Goal: Task Accomplishment & Management: Use online tool/utility

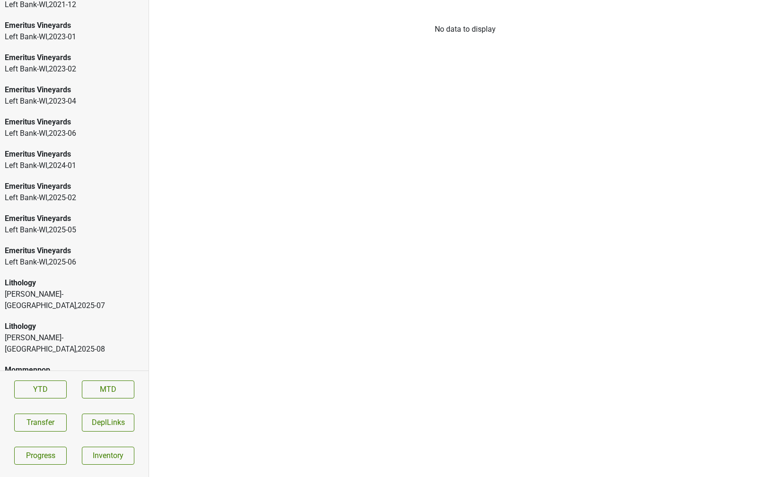
scroll to position [1431, 0]
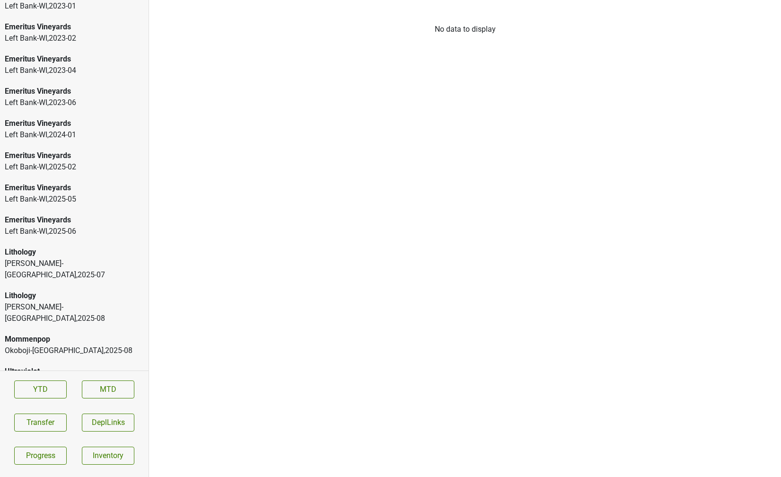
click at [51, 290] on div "Lithology" at bounding box center [74, 295] width 139 height 11
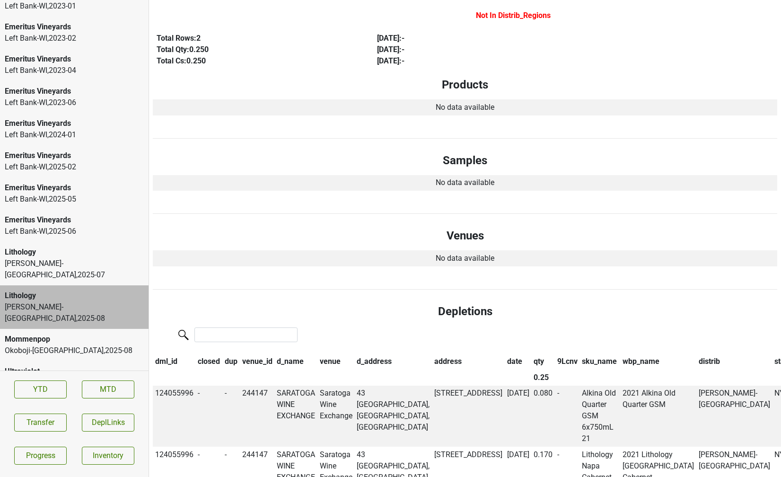
scroll to position [113, 0]
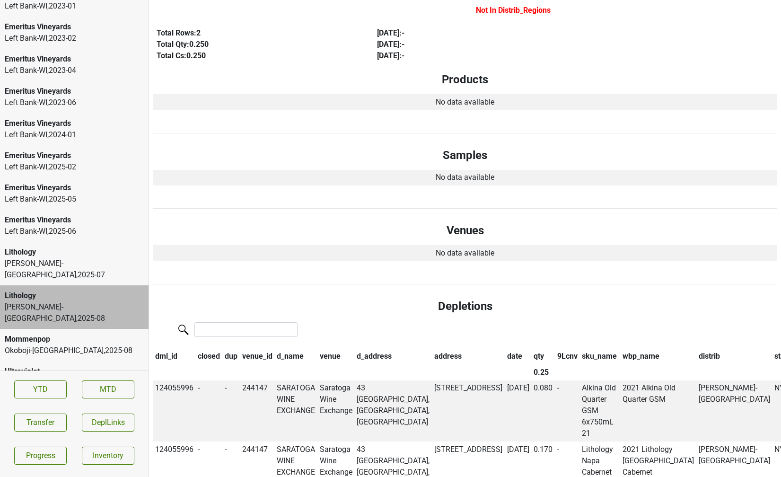
click at [110, 255] on div "Lithology" at bounding box center [74, 251] width 139 height 11
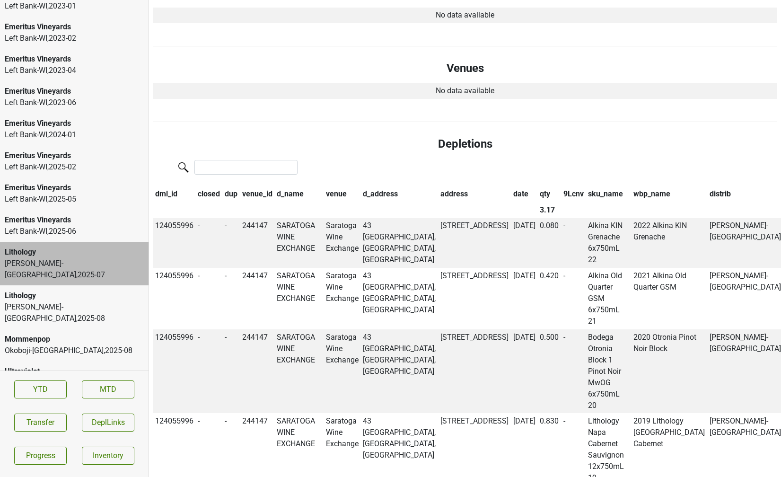
scroll to position [0, 0]
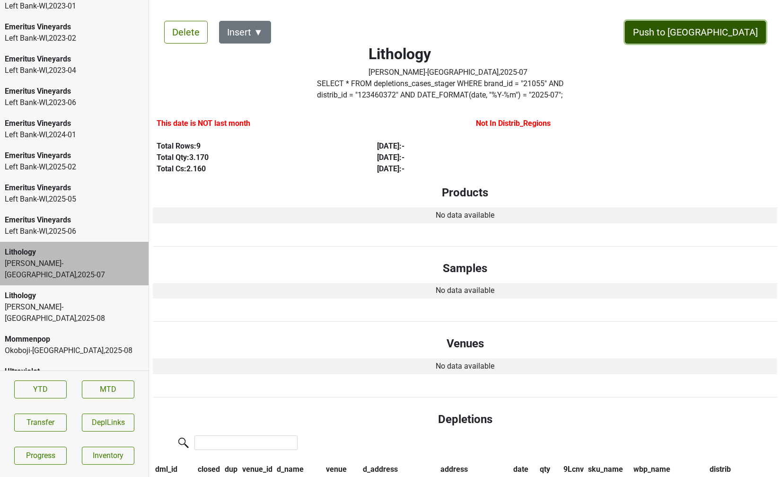
click at [725, 30] on button "Push to [GEOGRAPHIC_DATA]" at bounding box center [695, 32] width 141 height 23
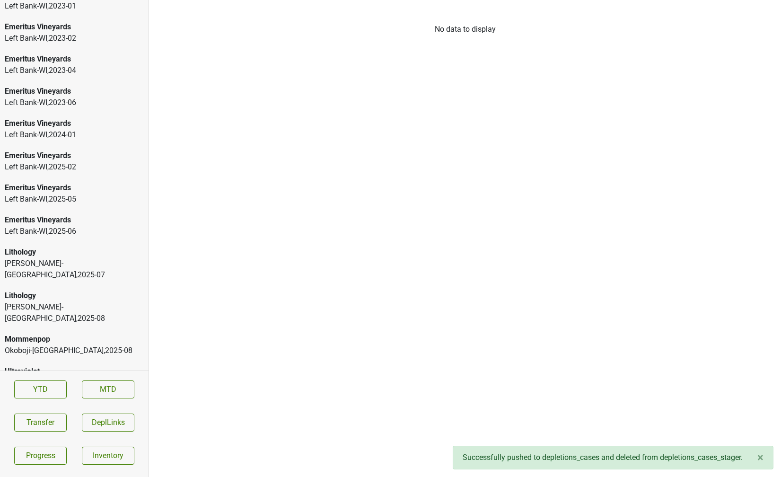
scroll to position [1399, 0]
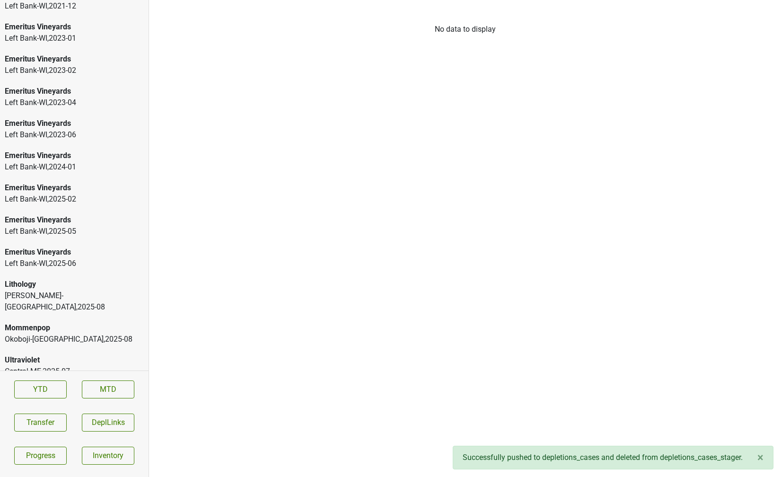
click at [89, 281] on div "Lithology" at bounding box center [74, 284] width 139 height 11
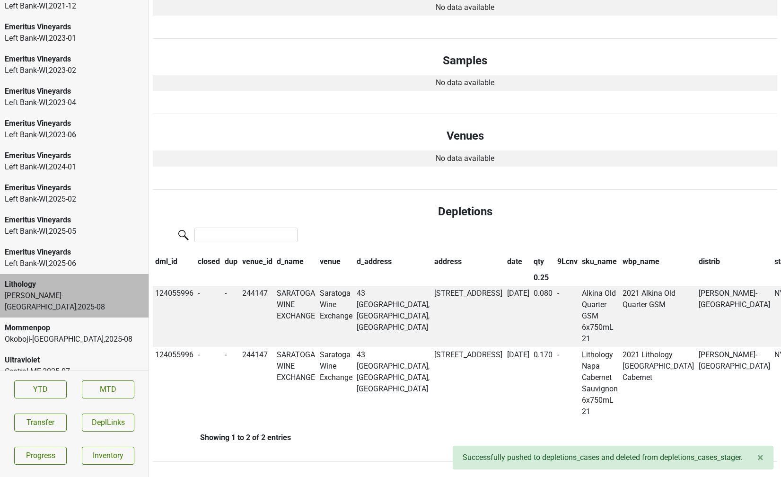
scroll to position [0, 0]
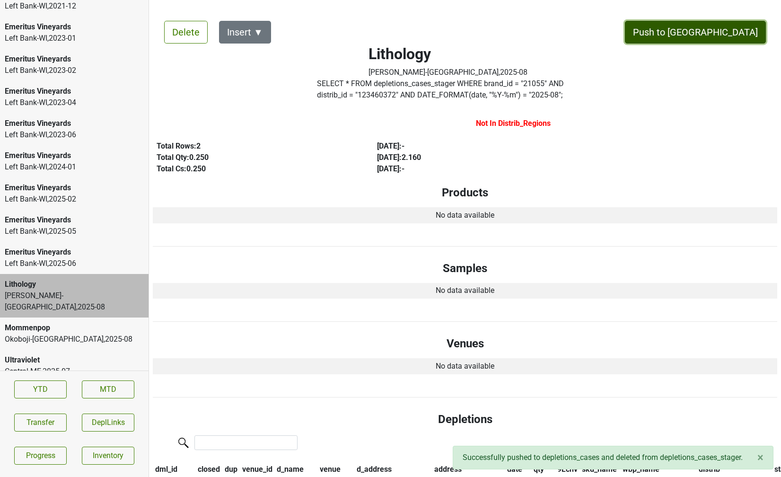
click at [724, 27] on button "Push to [GEOGRAPHIC_DATA]" at bounding box center [695, 32] width 141 height 23
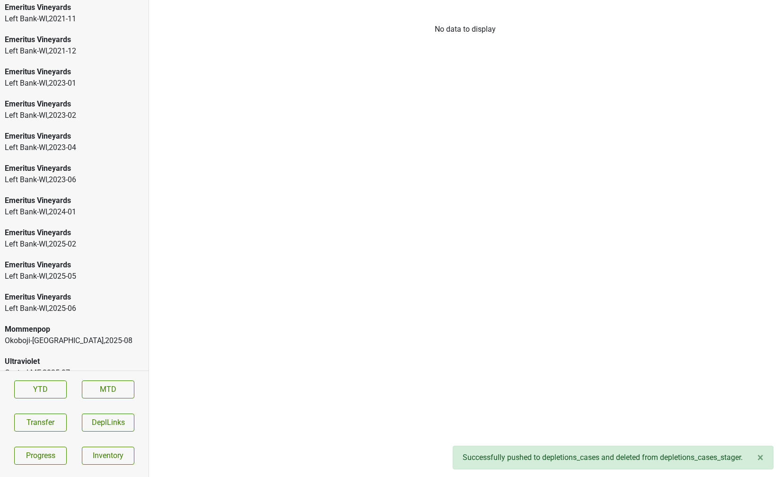
scroll to position [1366, 0]
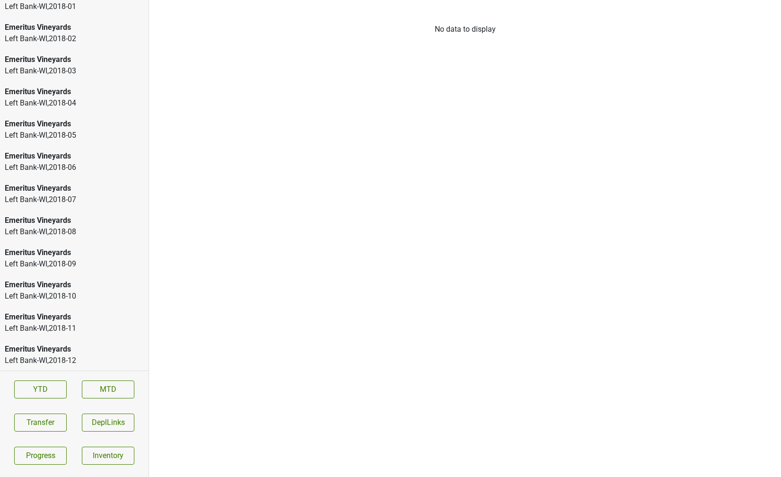
scroll to position [33, 0]
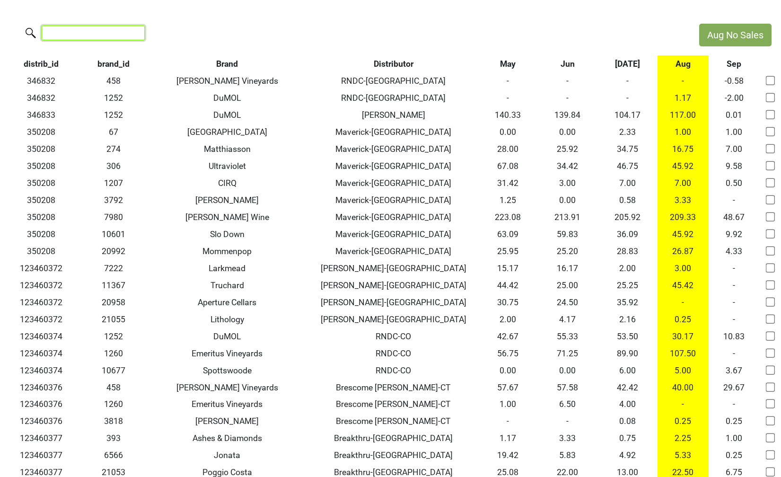
click at [90, 26] on input "search" at bounding box center [93, 33] width 103 height 15
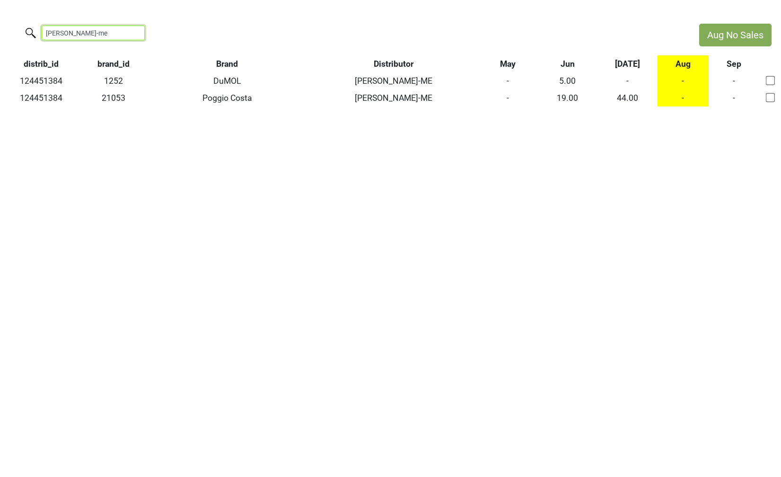
drag, startPoint x: 79, startPoint y: 31, endPoint x: -6, endPoint y: 25, distance: 85.4
click at [0, 25] on html "Aug No Sales walker-me distrib_id brand_id Brand Distributor May Jun Jul Aug Se…" at bounding box center [390, 65] width 781 height 130
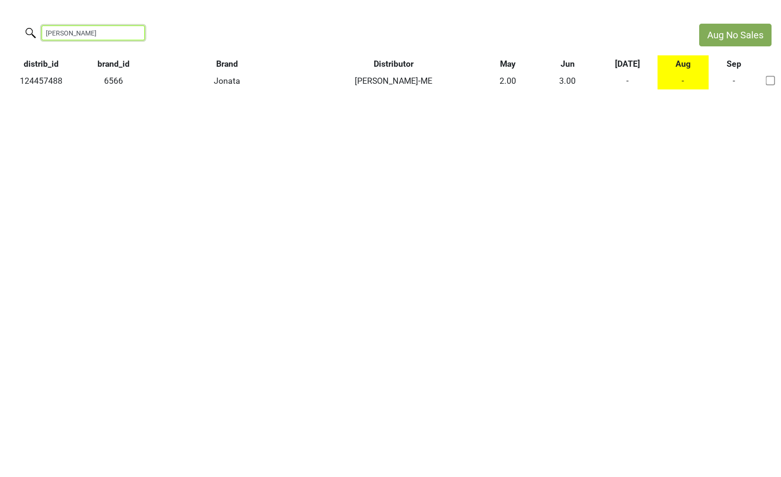
type input "nappi"
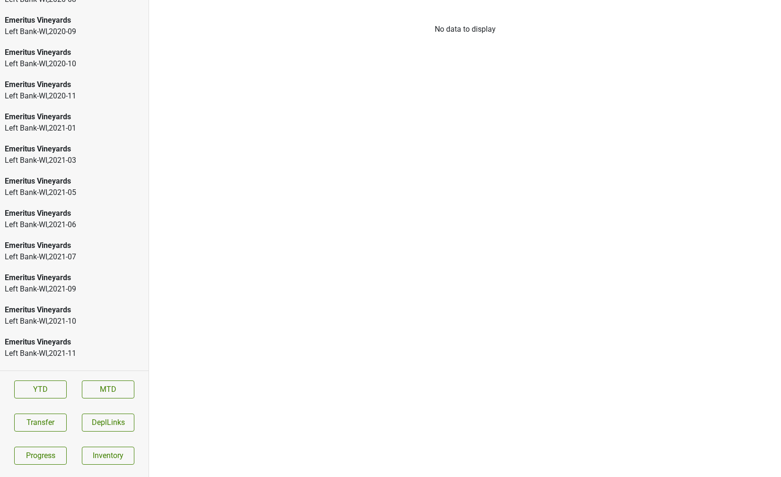
scroll to position [1366, 0]
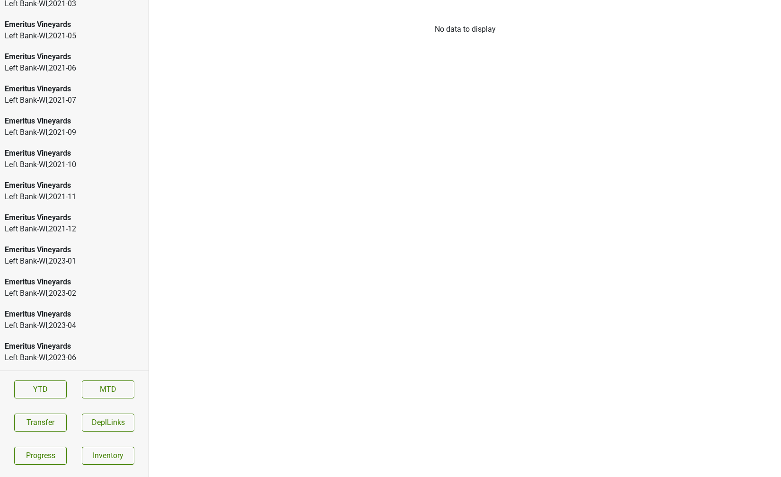
scroll to position [1366, 0]
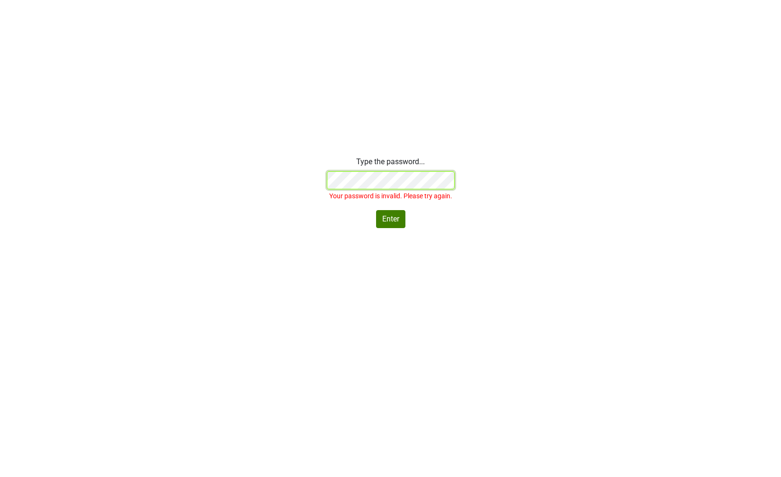
click at [285, 181] on div "Type the password... Your password is invalid. Please try again. Enter" at bounding box center [390, 192] width 781 height 72
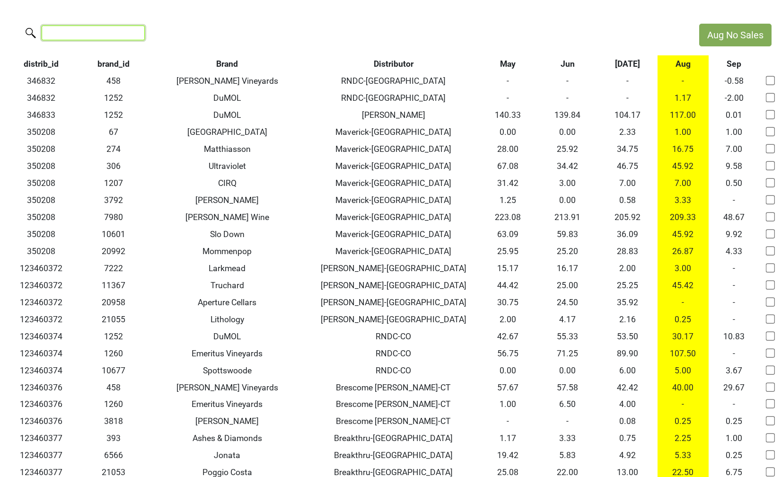
click at [72, 35] on input "search" at bounding box center [93, 33] width 103 height 15
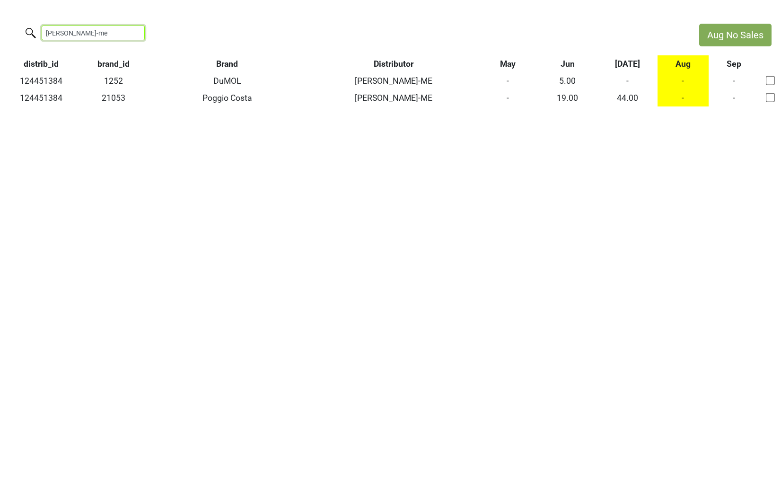
click at [84, 31] on input "walker-me" at bounding box center [93, 33] width 103 height 15
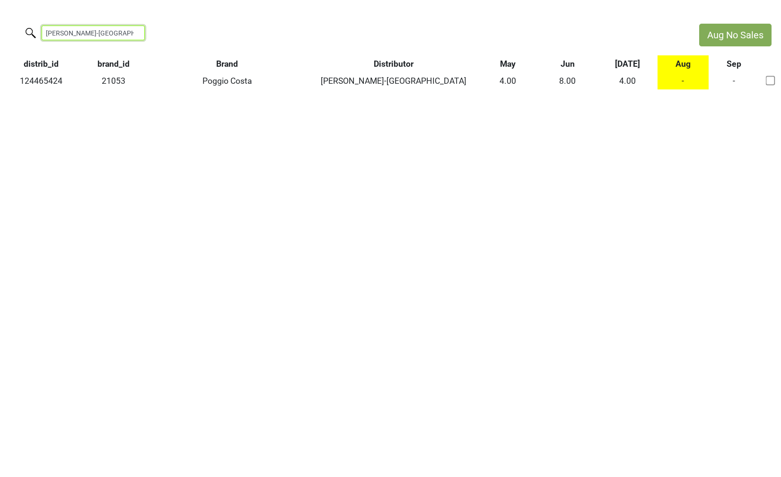
type input "walker-nj"
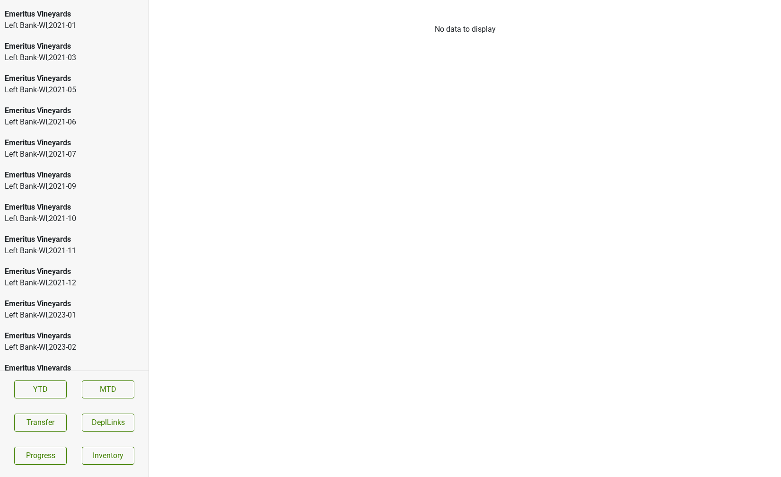
scroll to position [1463, 0]
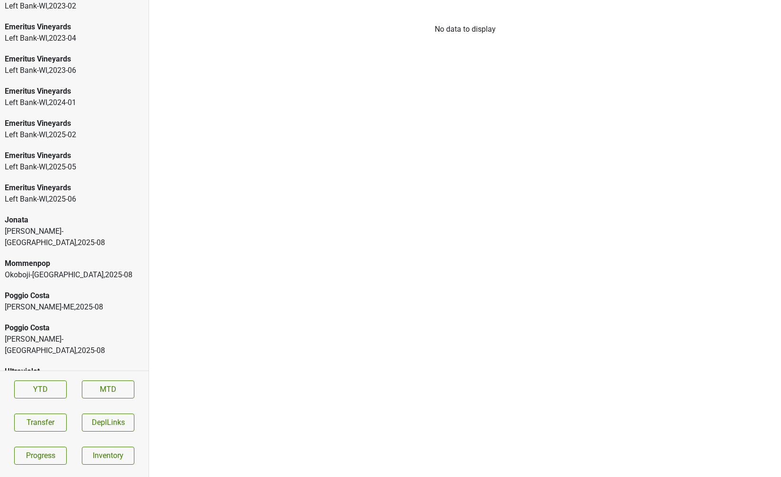
click at [67, 322] on div "Poggio Costa" at bounding box center [74, 327] width 139 height 11
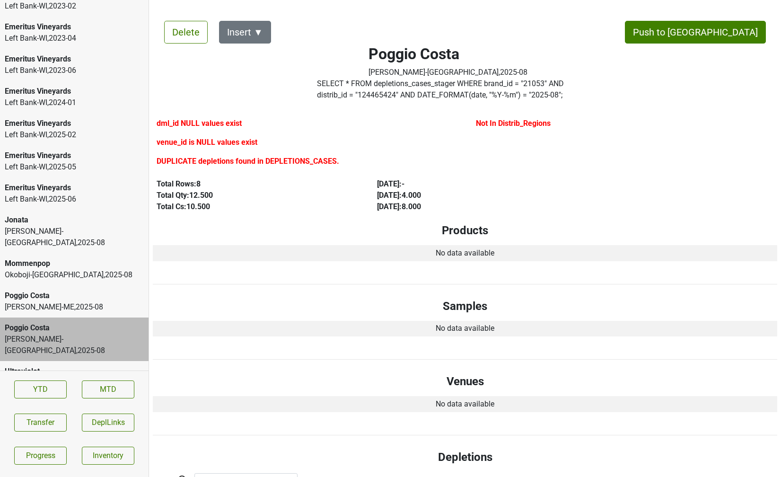
click at [67, 301] on div "[PERSON_NAME]-ME , 2025 - 08" at bounding box center [74, 306] width 139 height 11
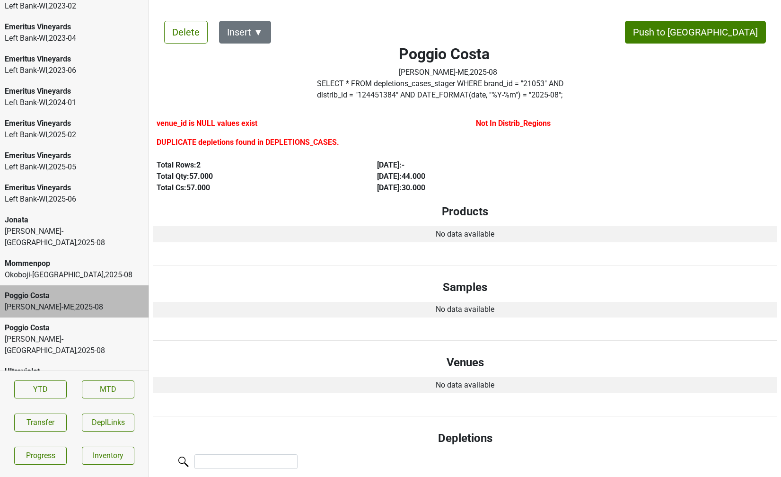
click at [68, 236] on div "[PERSON_NAME]-[GEOGRAPHIC_DATA] , 2025 - 08" at bounding box center [74, 237] width 139 height 23
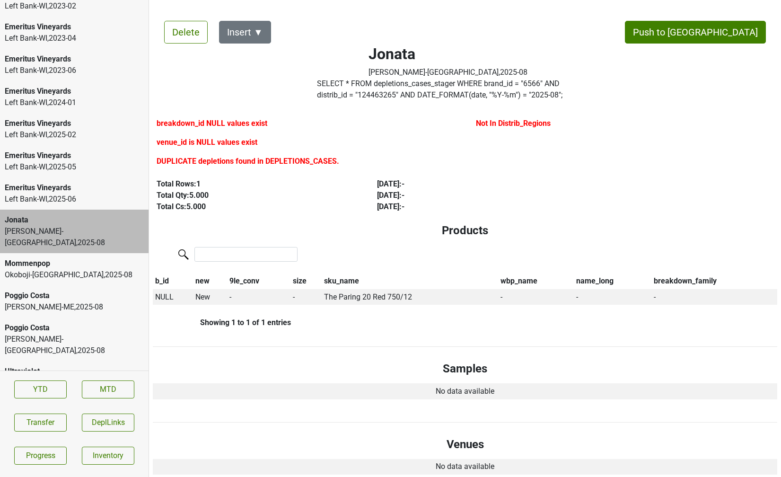
click at [337, 98] on label "SELECT * FROM depletions_cases_stager WHERE brand_id = " 6566 " AND distrib_id …" at bounding box center [448, 89] width 262 height 23
click at [254, 29] on button "Insert ▼" at bounding box center [245, 32] width 52 height 23
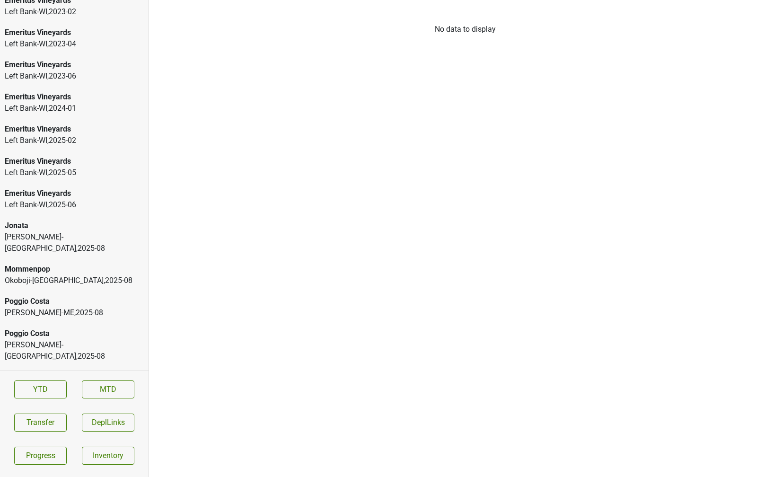
scroll to position [1463, 0]
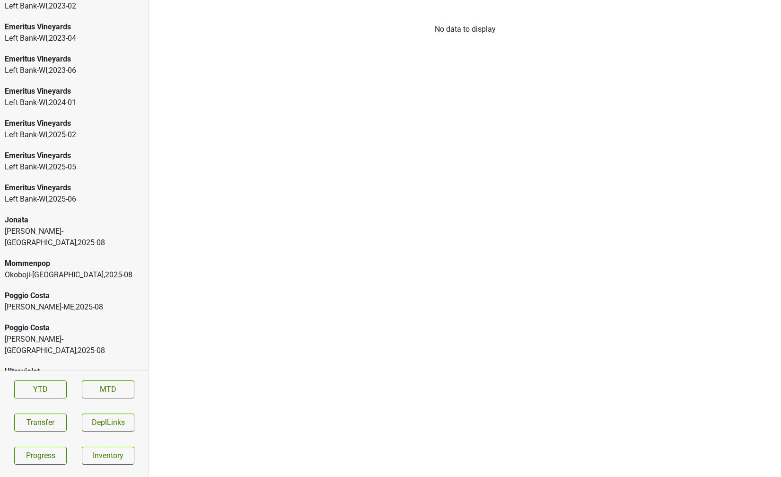
click at [50, 290] on div "Poggio Costa" at bounding box center [74, 295] width 139 height 11
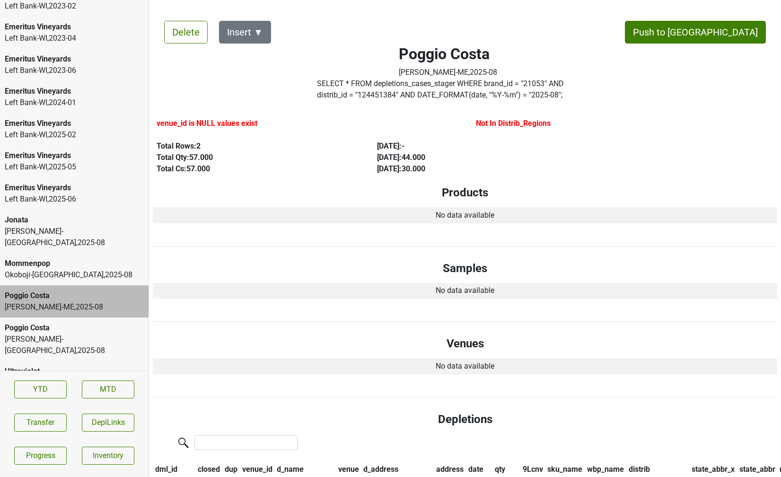
click at [79, 317] on div "Poggio Costa MS Walker-NJ , 2025 - 08" at bounding box center [74, 339] width 149 height 44
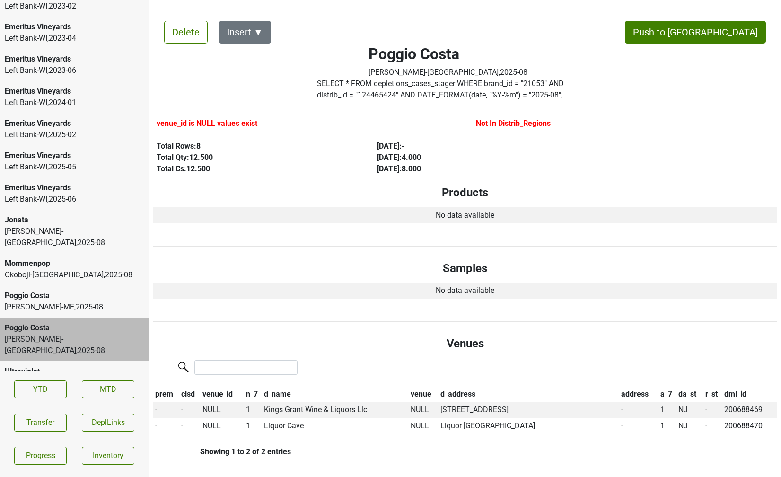
click at [73, 366] on div "Ultraviolet" at bounding box center [74, 371] width 139 height 11
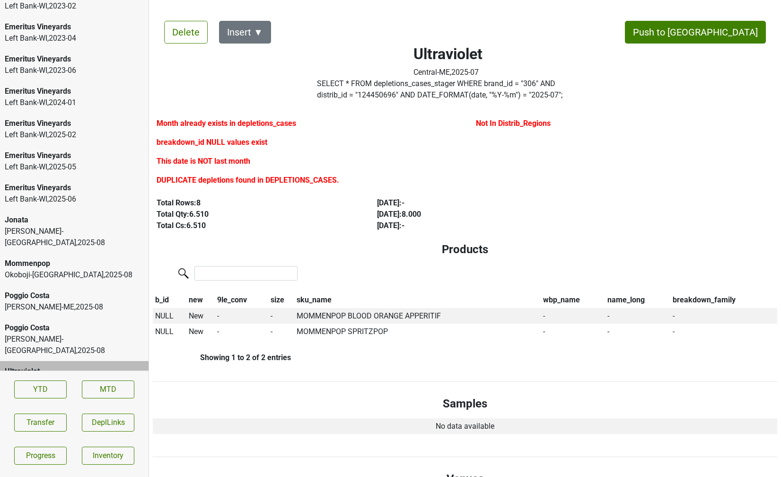
click at [75, 333] on div "MS Walker-NJ , 2025 - 08" at bounding box center [74, 344] width 139 height 23
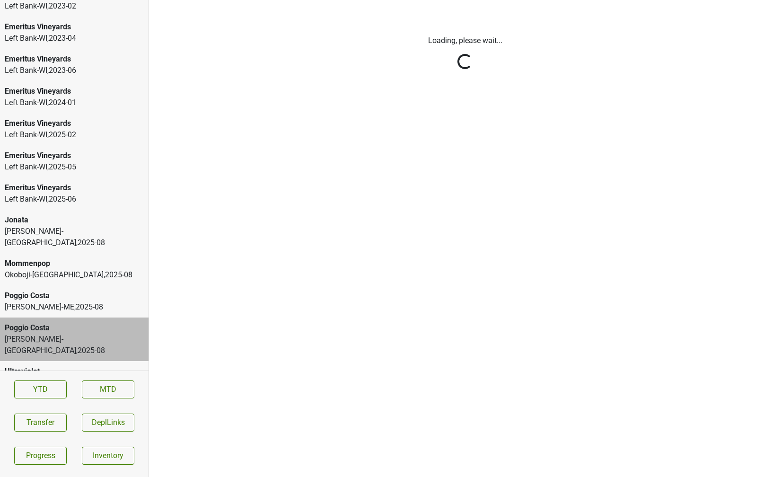
click at [69, 0] on html "Dalla Valle Brescome Barton-CT , 2025 - 08 DuMOL International-AL , 2025 - 09 E…" at bounding box center [390, 0] width 781 height 0
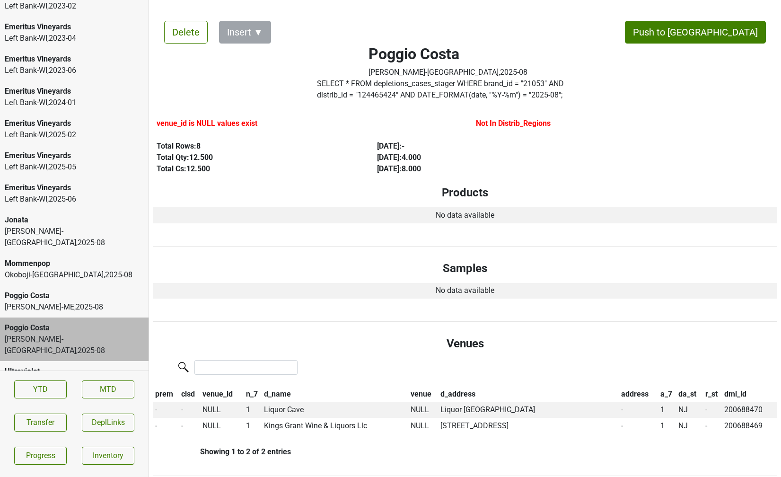
click at [58, 221] on div "Jonata" at bounding box center [74, 219] width 139 height 11
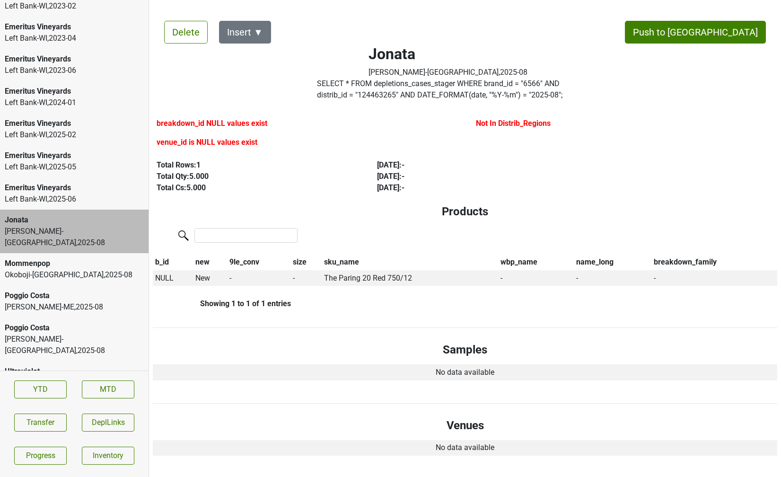
scroll to position [205, 0]
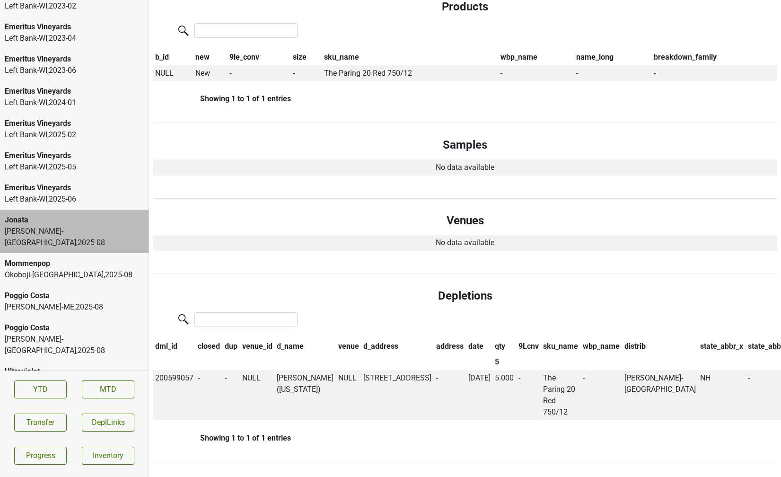
click at [68, 285] on div "Poggio Costa MS Walker-ME , 2025 - 08" at bounding box center [74, 301] width 149 height 32
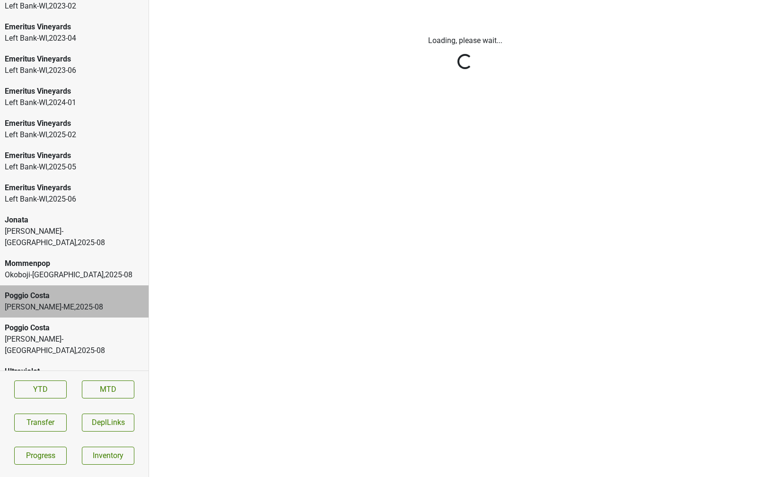
scroll to position [0, 0]
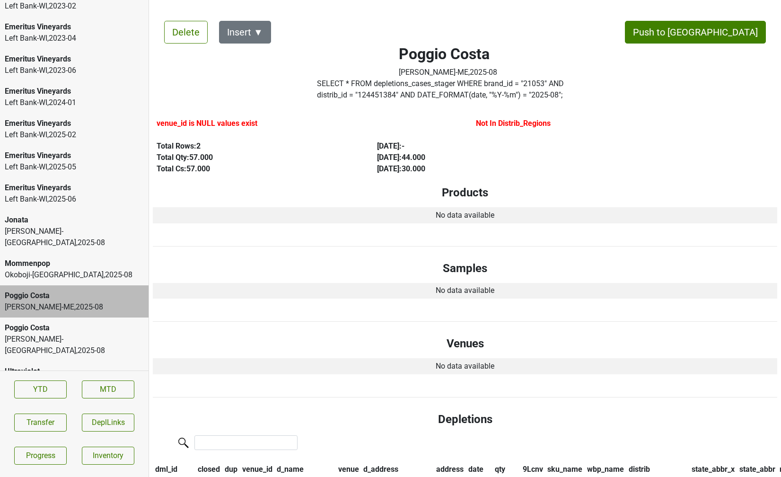
click at [399, 89] on label "SELECT * FROM depletions_cases_stager WHERE brand_id = " 21053 " AND distrib_id…" at bounding box center [448, 89] width 262 height 23
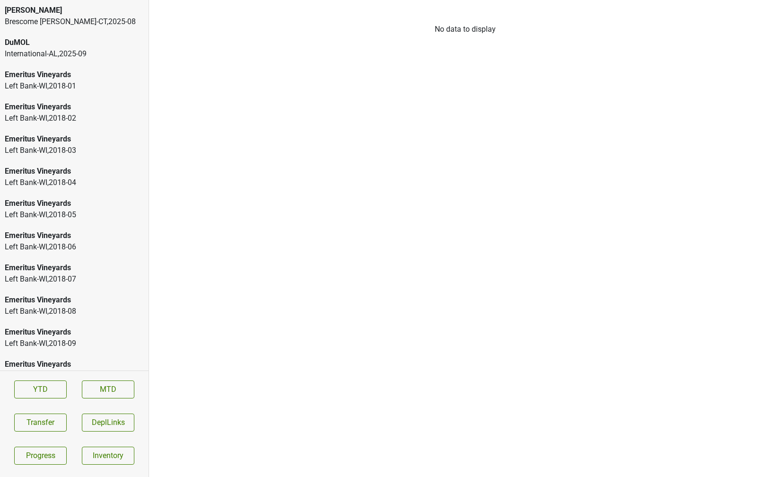
scroll to position [1463, 0]
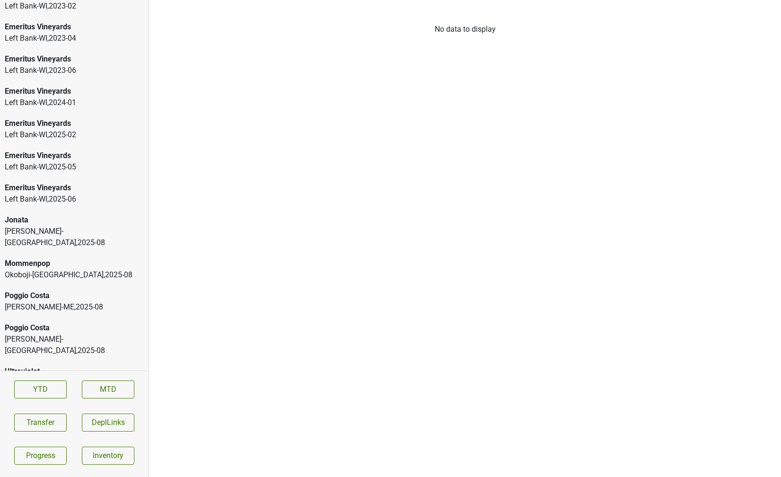
click at [44, 301] on div "[PERSON_NAME]-ME , 2025 - 08" at bounding box center [74, 306] width 139 height 11
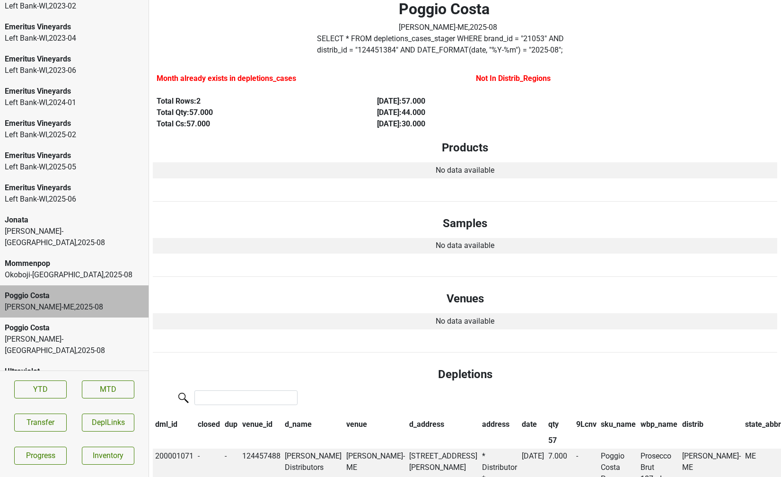
scroll to position [49, 0]
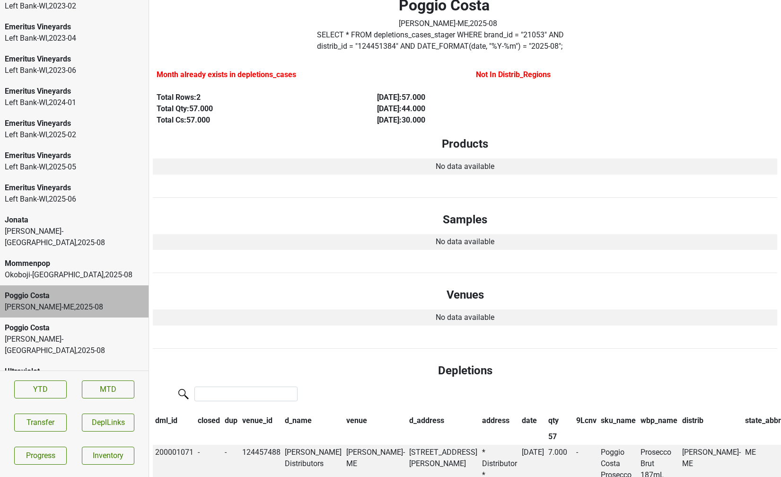
click at [91, 334] on div "Poggio Costa [PERSON_NAME]-[GEOGRAPHIC_DATA] , 2025 - 08" at bounding box center [74, 339] width 149 height 44
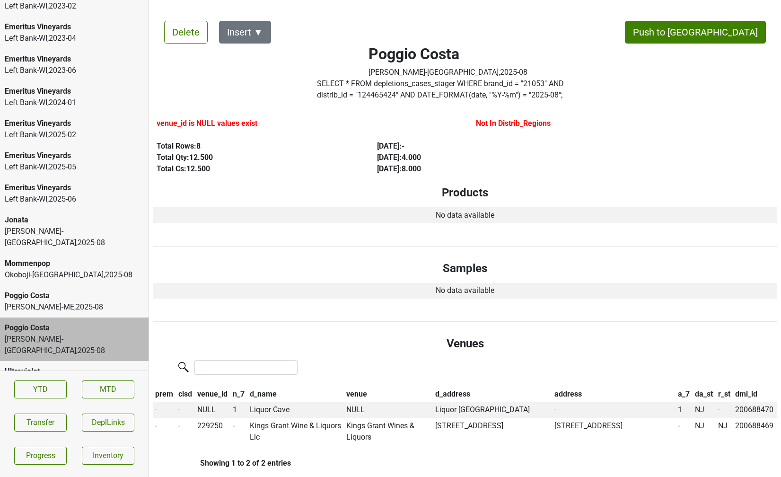
click at [73, 301] on div "[PERSON_NAME]-ME , 2025 - 08" at bounding box center [74, 306] width 139 height 11
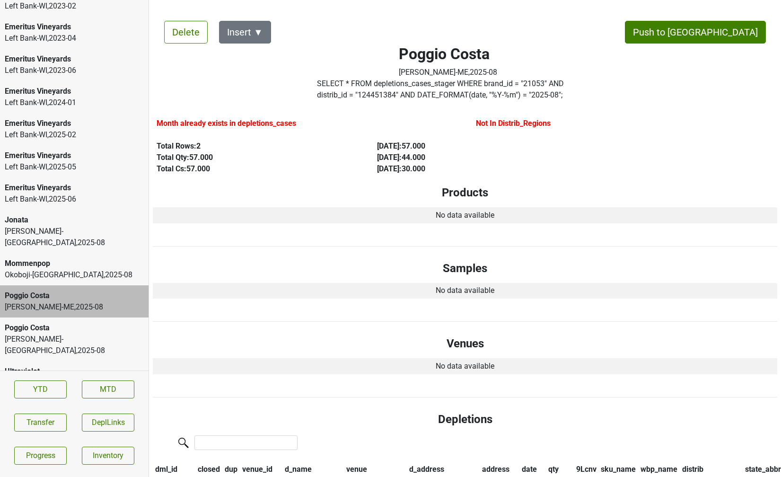
click at [33, 226] on div "[PERSON_NAME]-[GEOGRAPHIC_DATA] , 2025 - 08" at bounding box center [74, 237] width 139 height 23
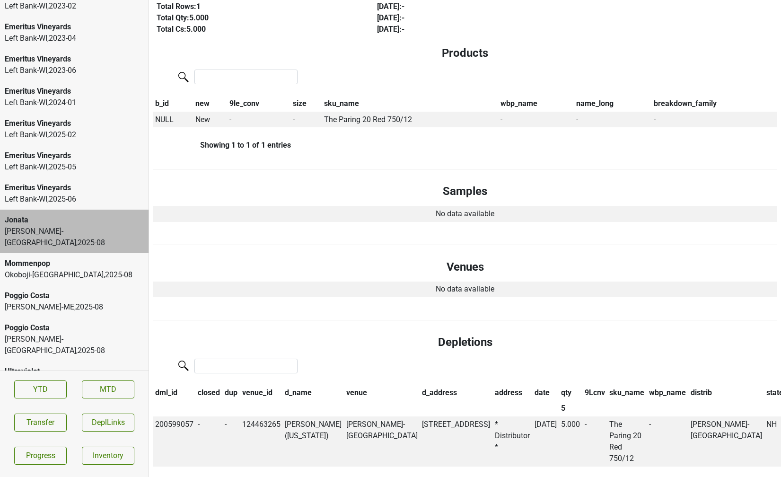
scroll to position [186, 0]
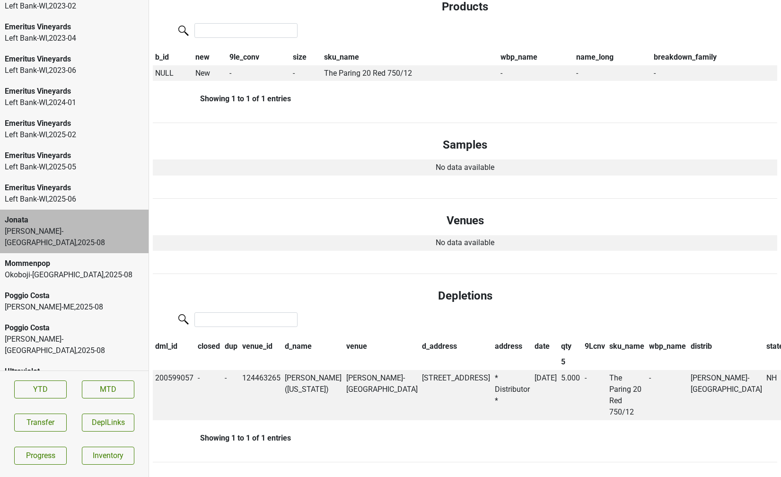
click at [70, 301] on div "[PERSON_NAME]-ME , 2025 - 08" at bounding box center [74, 306] width 139 height 11
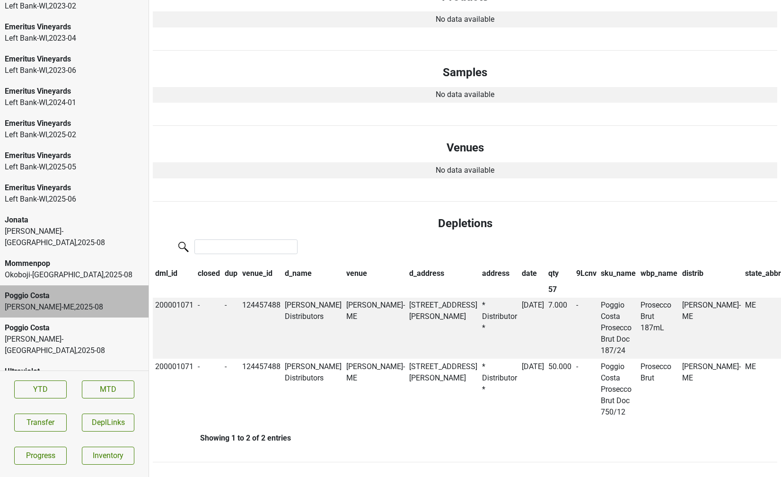
scroll to position [0, 0]
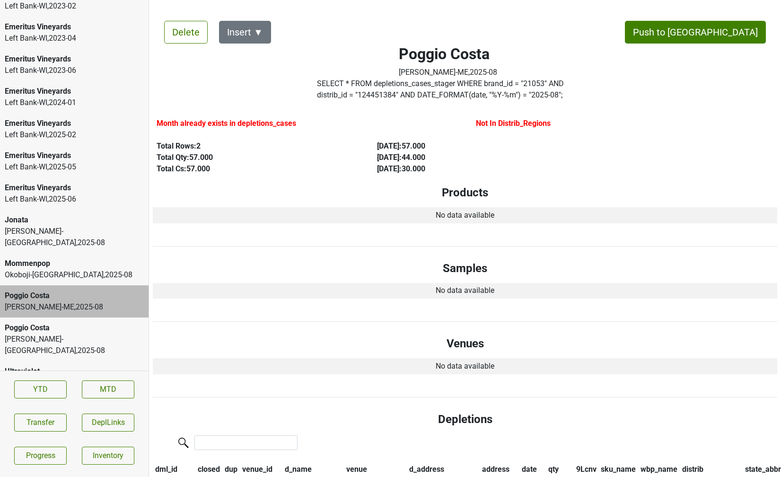
click at [86, 269] on div "Okoboji-[GEOGRAPHIC_DATA] , 2025 - 08" at bounding box center [74, 274] width 139 height 11
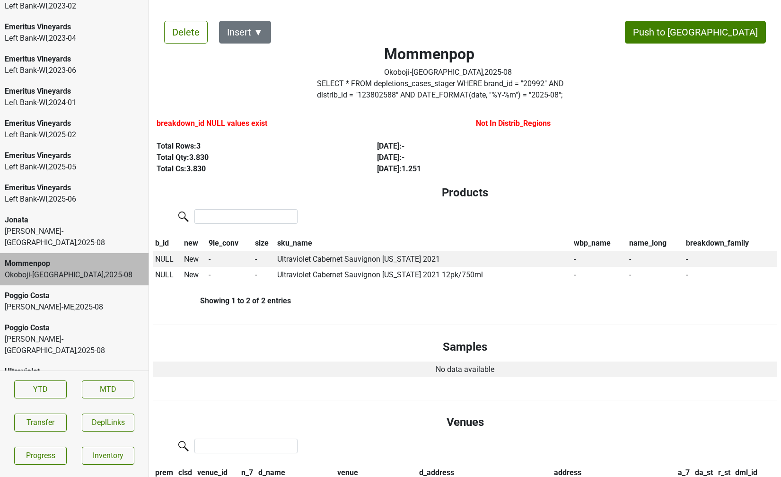
click at [77, 302] on div "Poggio Costa [PERSON_NAME]-[GEOGRAPHIC_DATA] , 2025 - 08" at bounding box center [74, 301] width 149 height 32
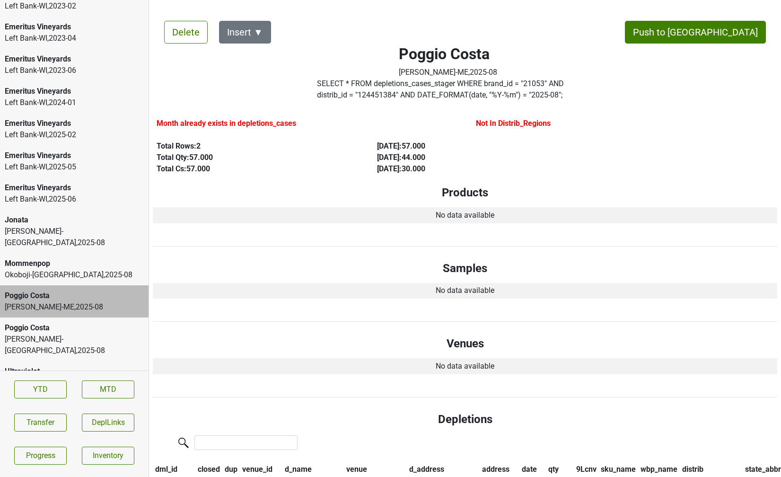
click at [410, 88] on label "SELECT * FROM depletions_cases_stager WHERE brand_id = " 21053 " AND distrib_id…" at bounding box center [448, 89] width 262 height 23
click at [54, 423] on button "Transfer" at bounding box center [40, 422] width 52 height 18
click at [185, 43] on button "Delete" at bounding box center [186, 32] width 44 height 23
